Goal: Task Accomplishment & Management: Use online tool/utility

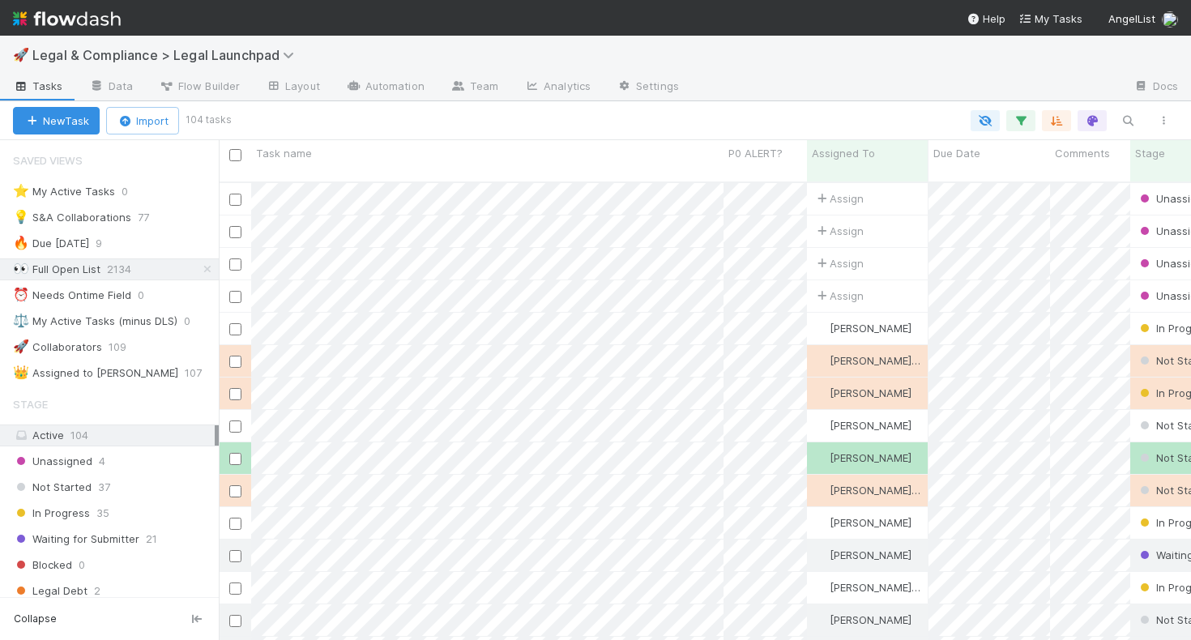
scroll to position [12, 13]
click at [754, 58] on div "🚀 Legal & Compliance > Legal Launchpad" at bounding box center [595, 55] width 1191 height 39
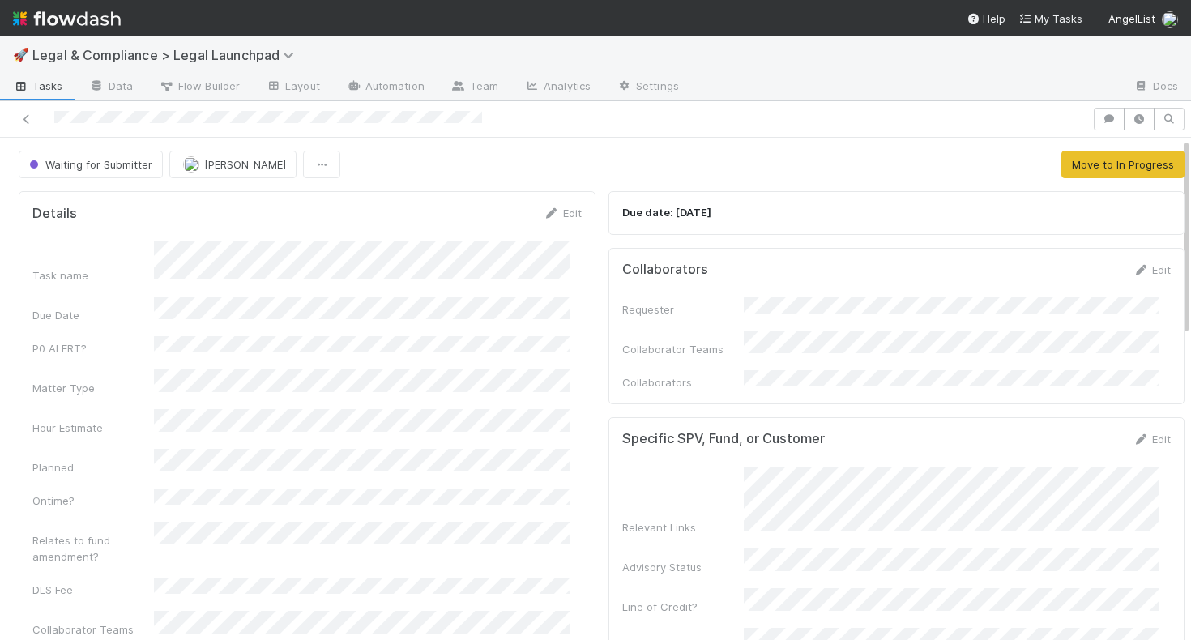
click at [102, 18] on img at bounding box center [67, 19] width 108 height 28
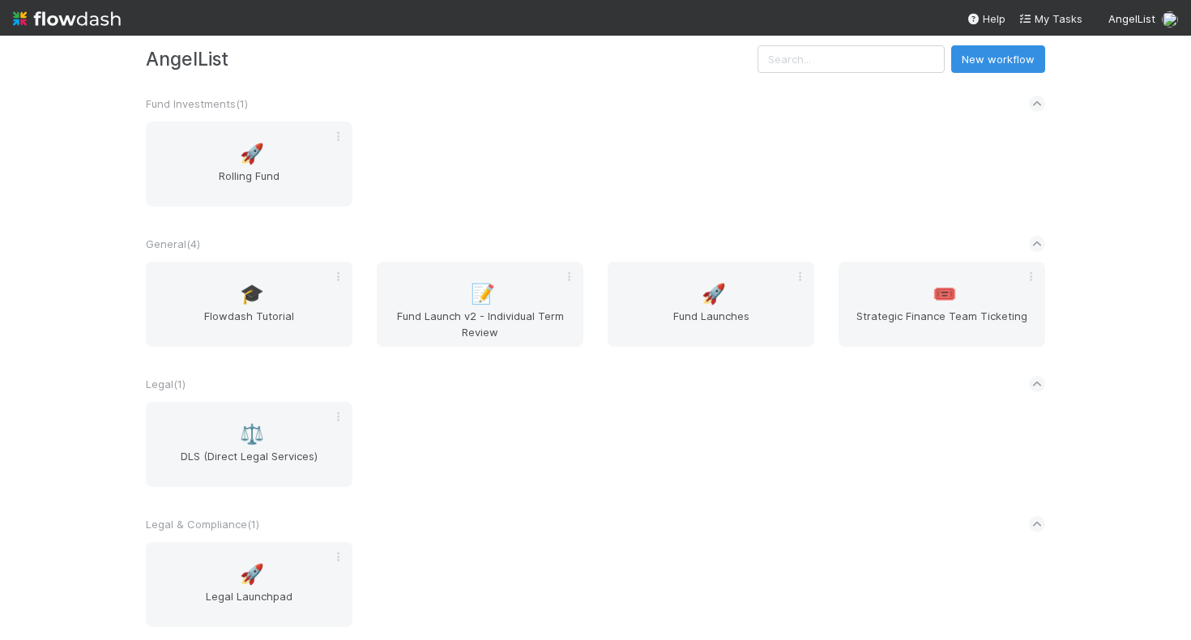
scroll to position [71, 0]
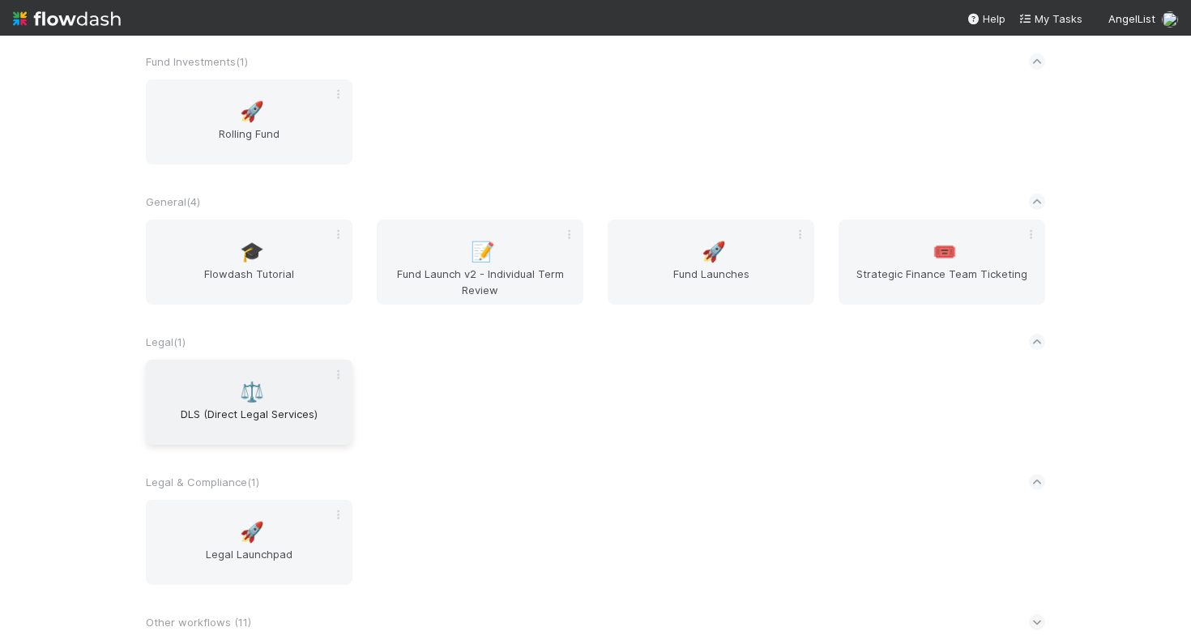
click at [230, 395] on div "⚖️ DLS (Direct Legal Services)" at bounding box center [249, 402] width 207 height 85
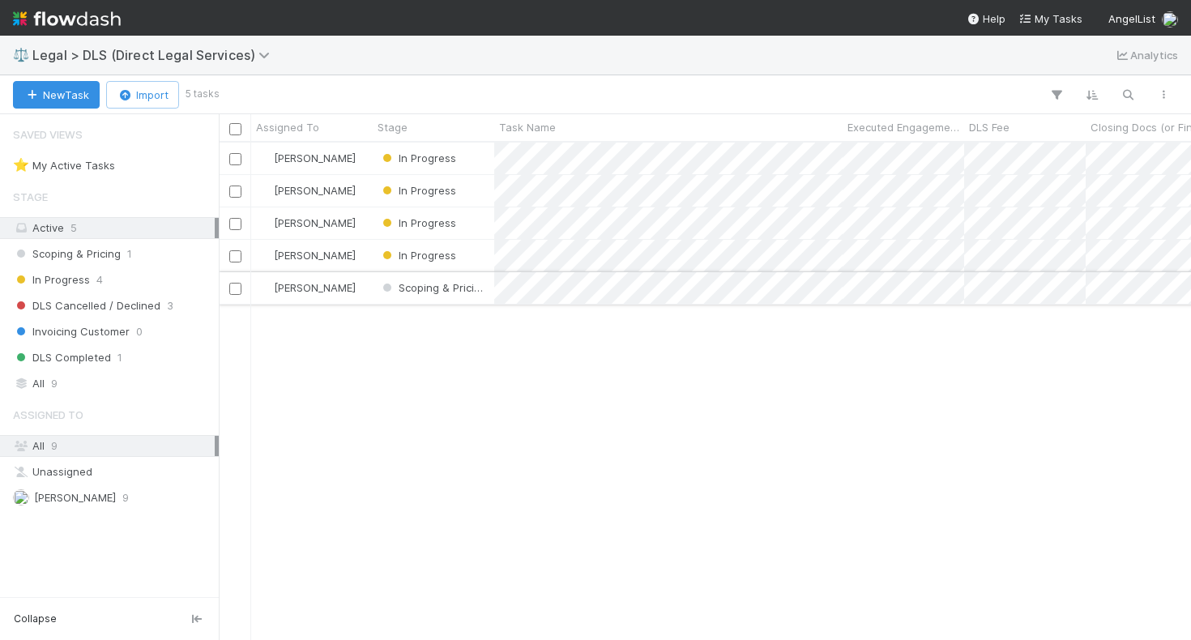
scroll to position [485, 960]
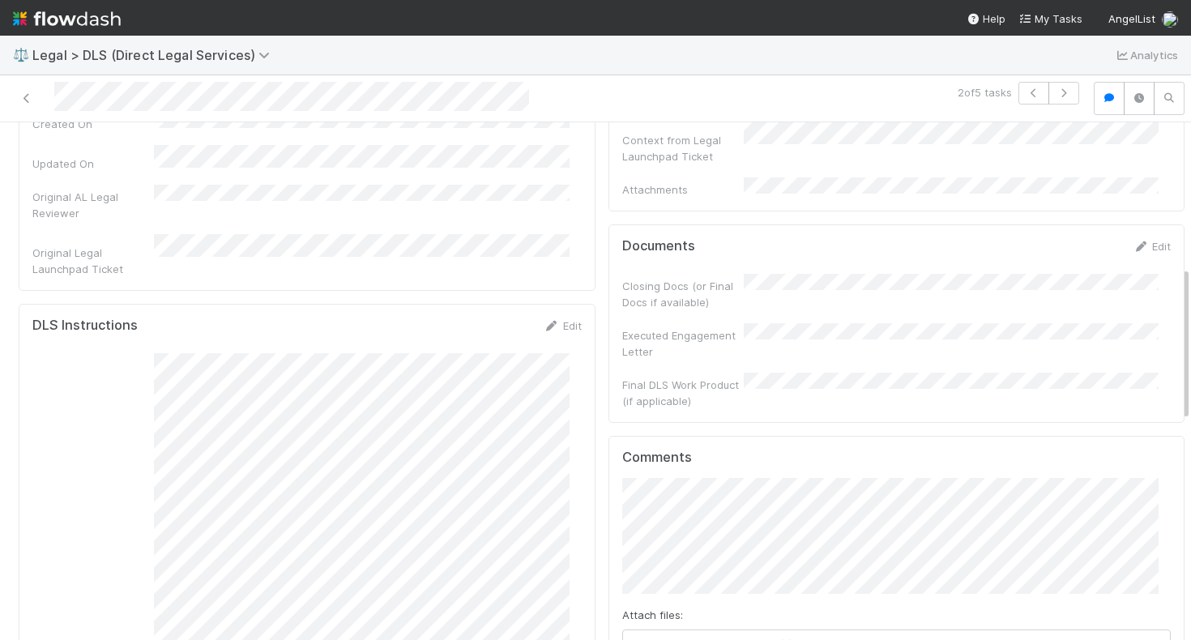
scroll to position [486, 0]
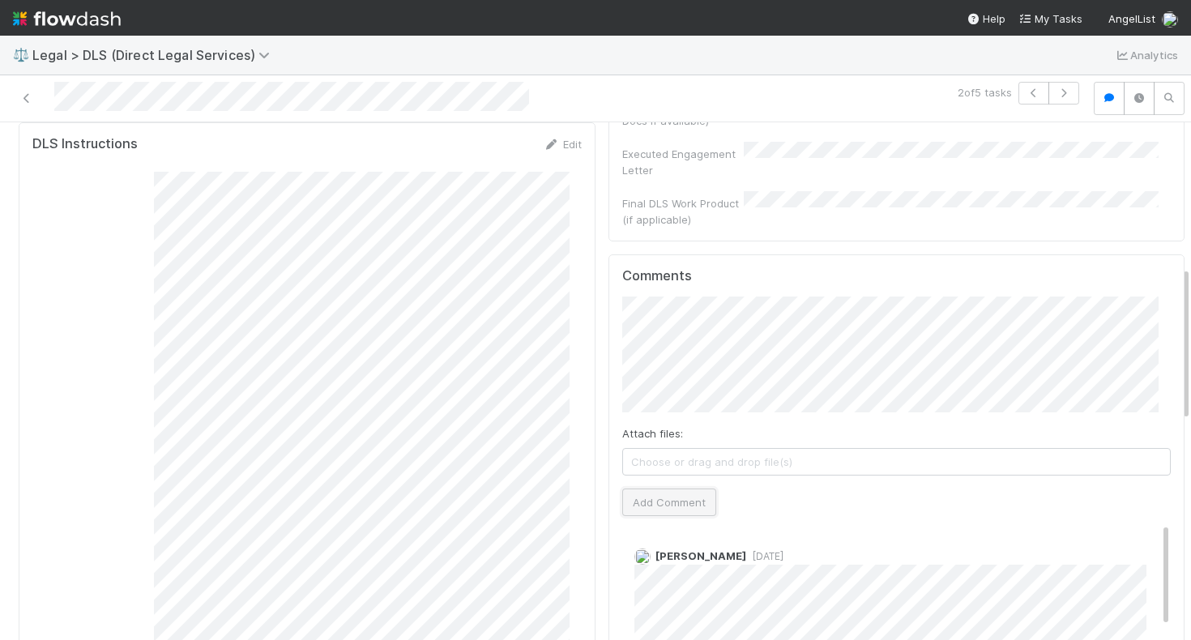
click at [660, 489] on button "Add Comment" at bounding box center [669, 503] width 94 height 28
